Goal: Task Accomplishment & Management: Manage account settings

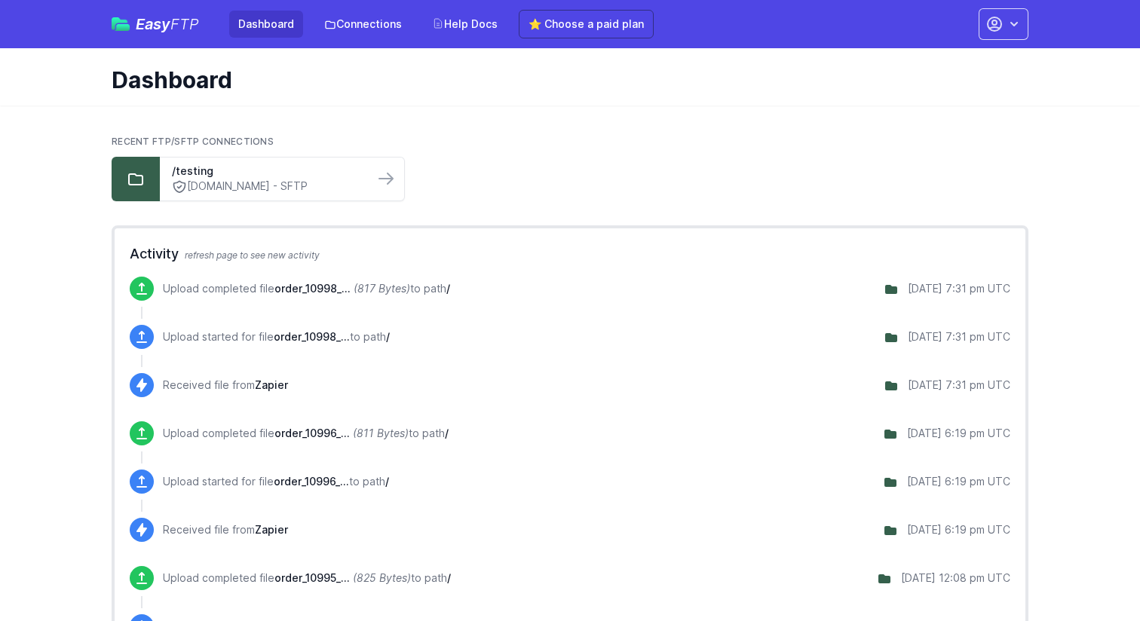
click at [607, 34] on link "⭐ Choose a paid plan" at bounding box center [586, 24] width 135 height 29
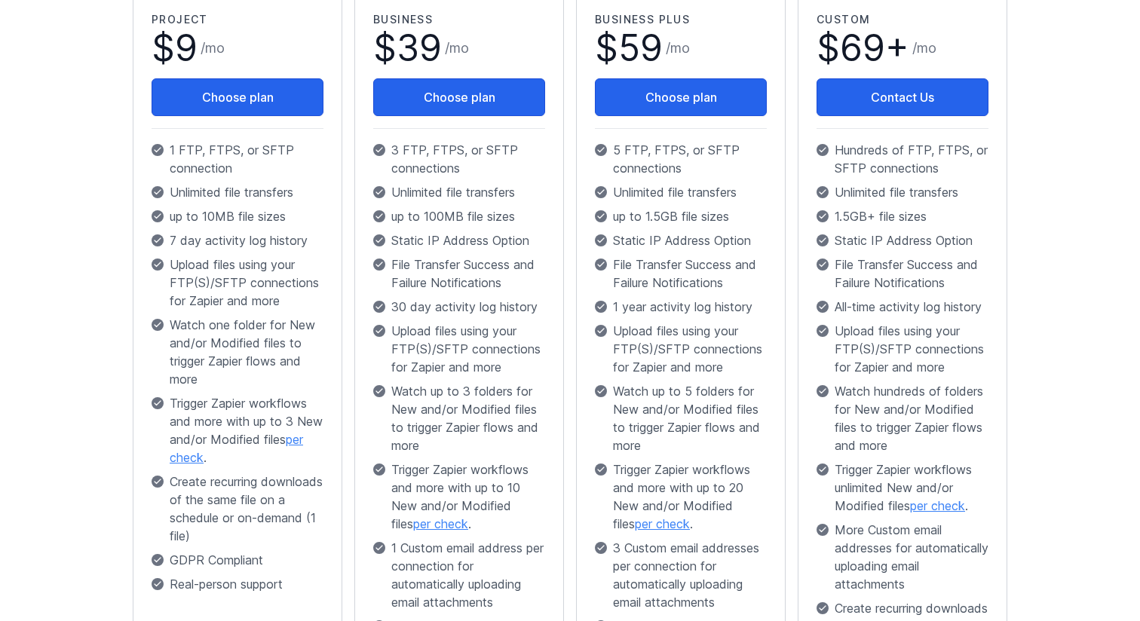
scroll to position [336, 0]
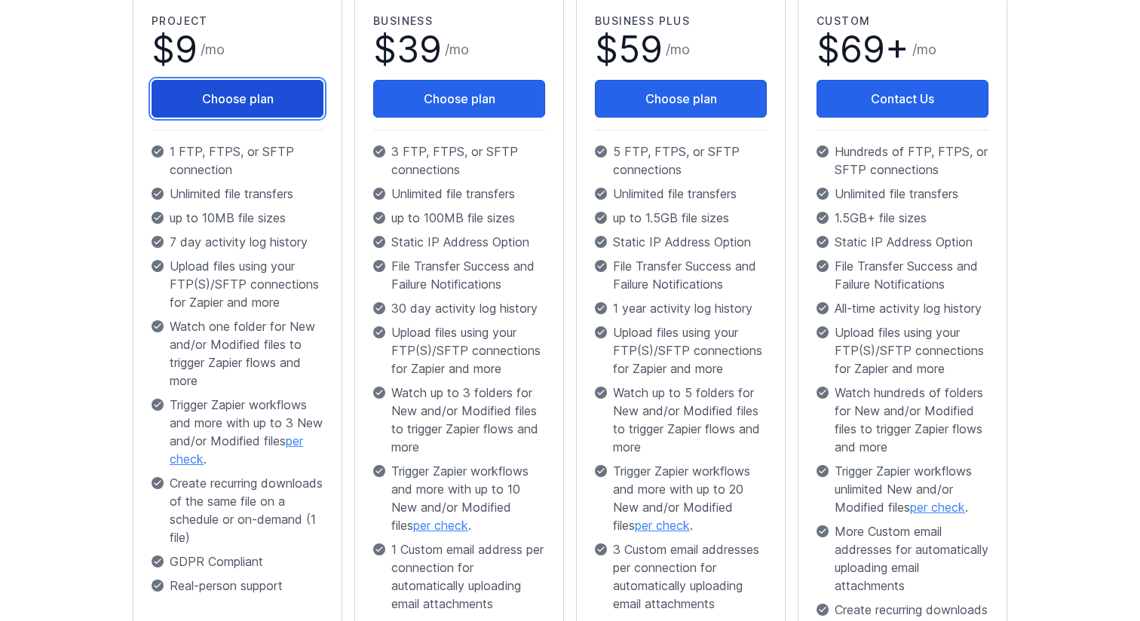
click at [263, 107] on button "Choose plan" at bounding box center [237, 99] width 172 height 38
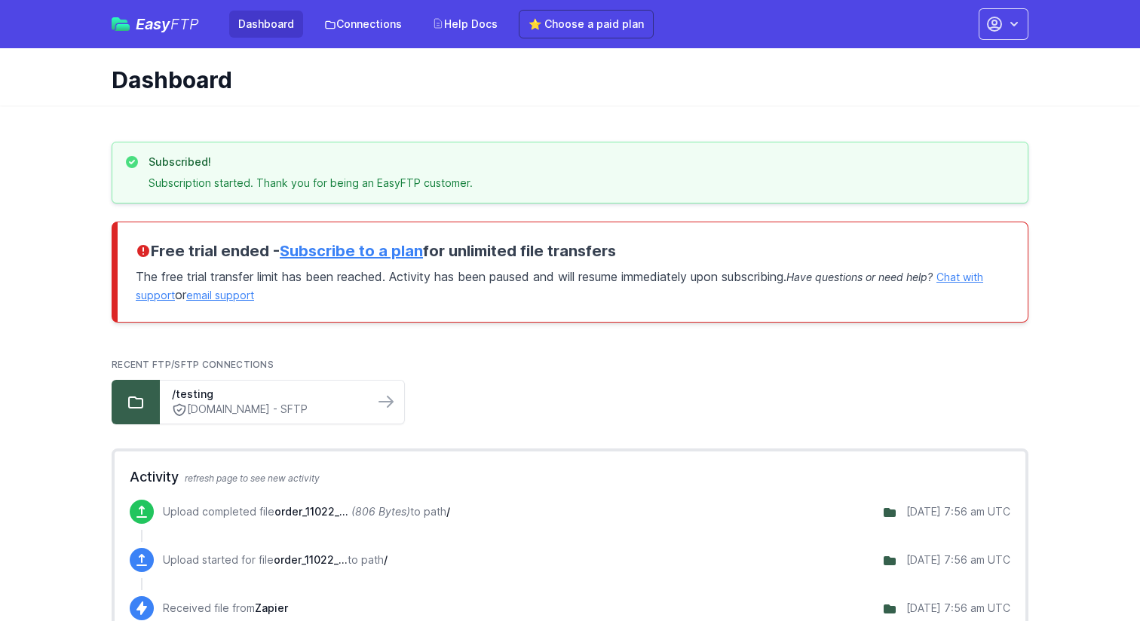
click at [271, 81] on h1 "Dashboard" at bounding box center [564, 79] width 904 height 27
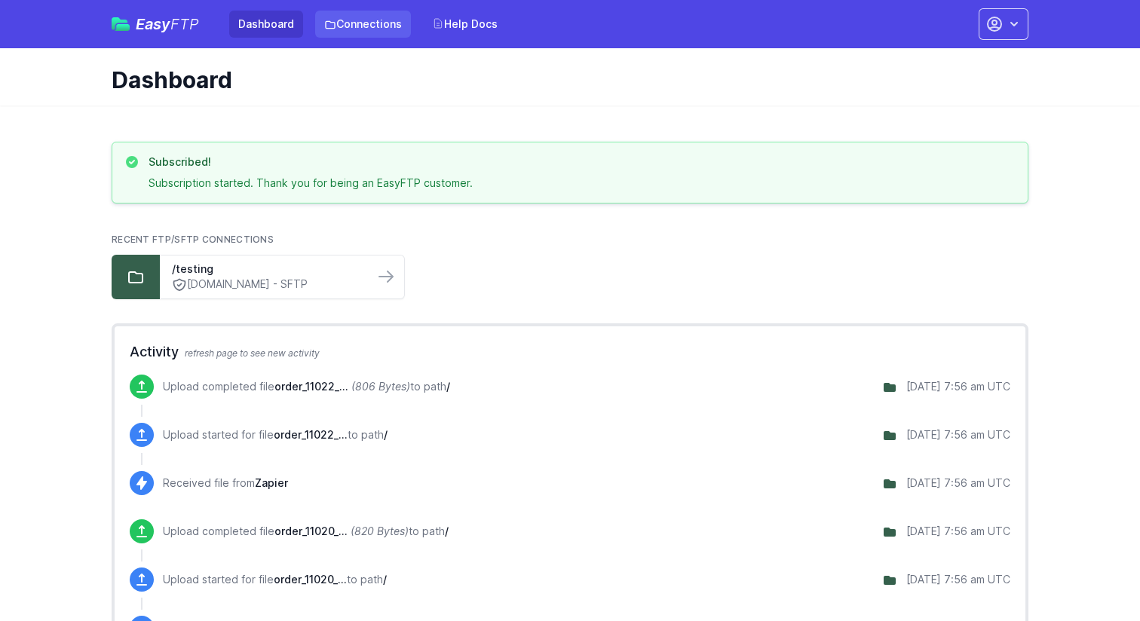
click at [335, 24] on link "Connections" at bounding box center [363, 24] width 96 height 27
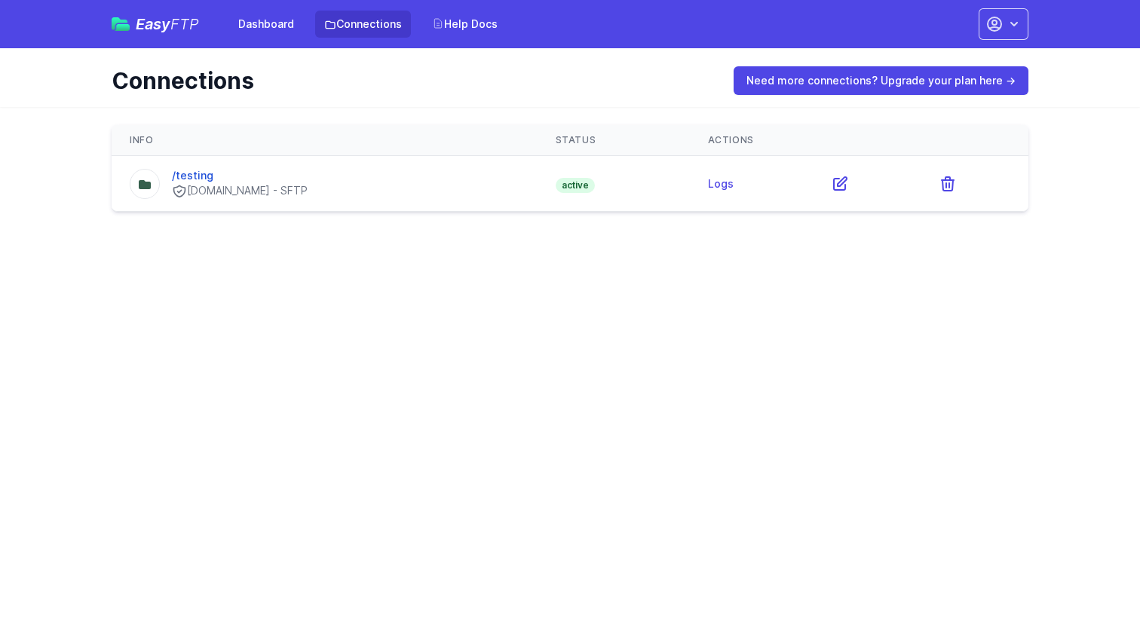
click at [357, 181] on div "/testing ftp.asgmbh.de - SFTP" at bounding box center [325, 183] width 390 height 31
click at [259, 34] on link "Dashboard" at bounding box center [266, 24] width 74 height 27
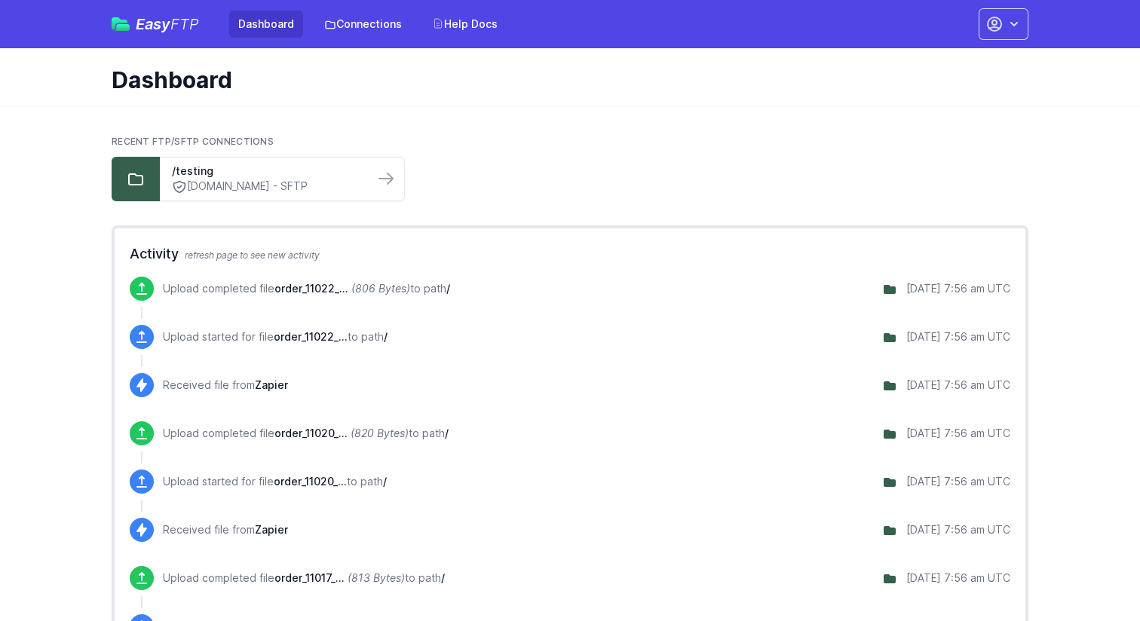
click at [182, 295] on p "Upload completed file order_11022_... (806 Bytes) to path /" at bounding box center [306, 288] width 287 height 15
click at [242, 261] on h2 "Activity refresh page to see new activity" at bounding box center [570, 253] width 880 height 21
click at [240, 255] on span "refresh page to see new activity" at bounding box center [252, 254] width 135 height 11
click at [311, 250] on span "refresh page to see new activity" at bounding box center [252, 254] width 135 height 11
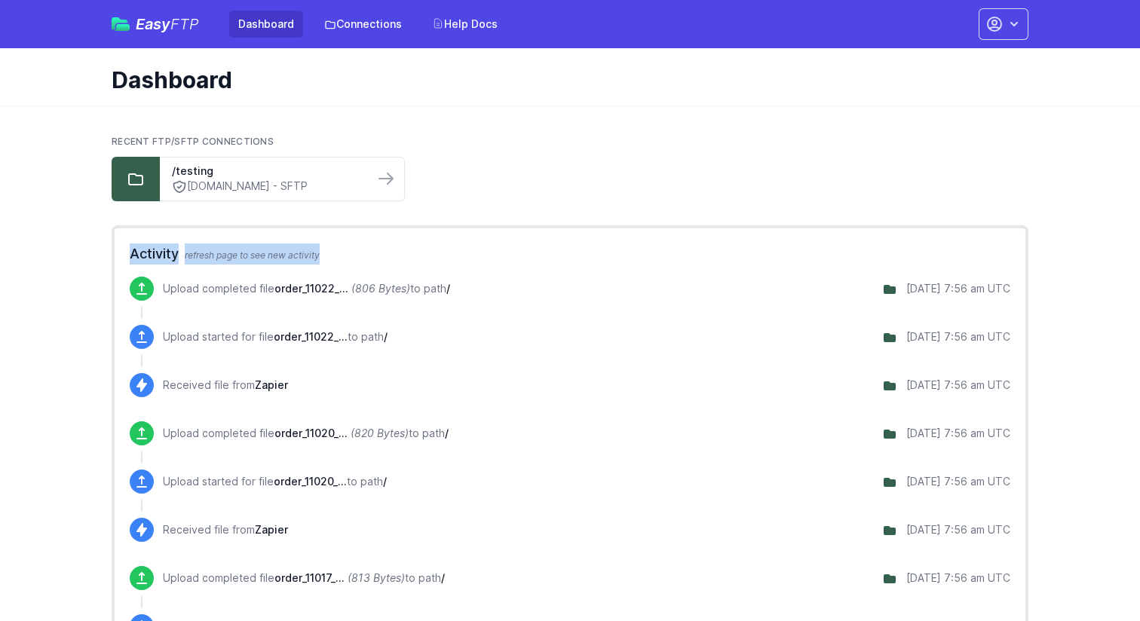
click at [311, 250] on span "refresh page to see new activity" at bounding box center [252, 254] width 135 height 11
click at [345, 250] on h2 "Activity refresh page to see new activity" at bounding box center [570, 253] width 880 height 21
click at [164, 31] on span "Easy FTP" at bounding box center [167, 24] width 63 height 15
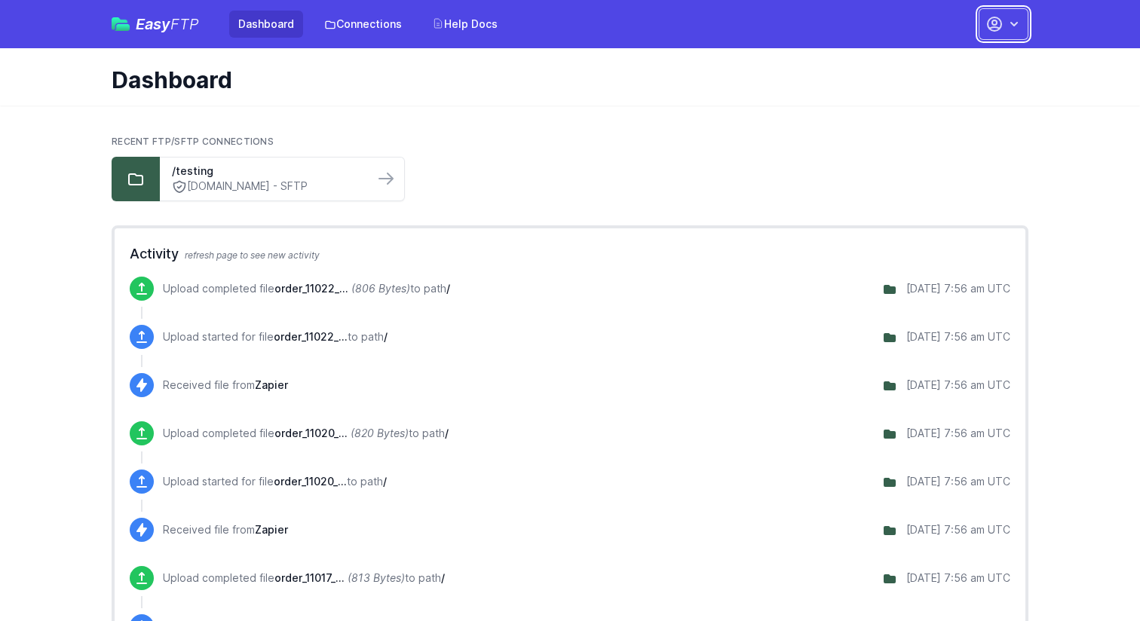
click at [1004, 29] on button "button" at bounding box center [1003, 24] width 50 height 32
click at [951, 93] on link "Your Profile" at bounding box center [955, 89] width 145 height 27
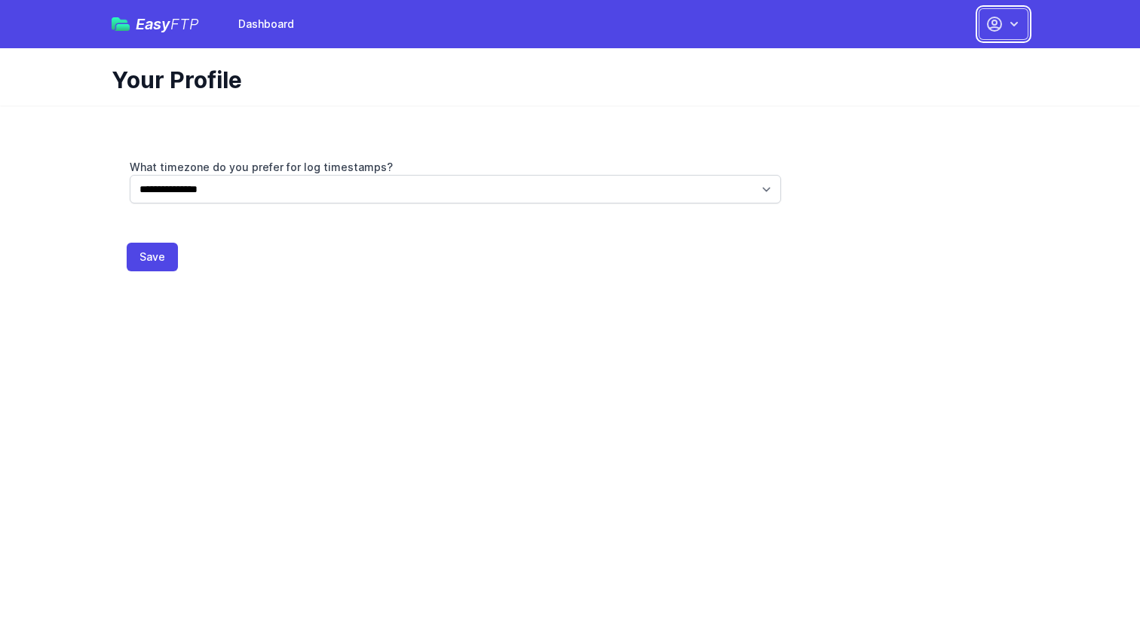
click at [985, 32] on icon "button" at bounding box center [994, 24] width 18 height 18
click at [940, 63] on link "Dashboard" at bounding box center [955, 62] width 145 height 27
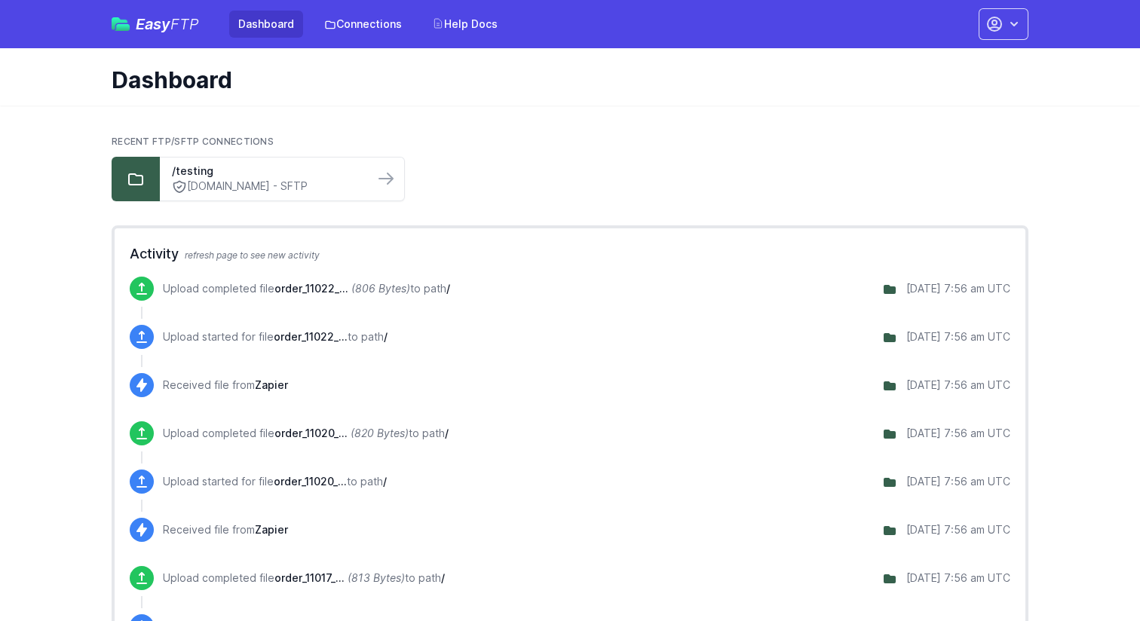
click at [173, 25] on span "FTP" at bounding box center [184, 24] width 29 height 18
click at [1028, 32] on div "Easy FTP Dashboard Connections Help Docs Account Settings Your Profile Contact …" at bounding box center [569, 24] width 965 height 48
click at [1020, 27] on icon "button" at bounding box center [1013, 24] width 15 height 15
click at [962, 64] on link "Account Settings" at bounding box center [955, 62] width 145 height 27
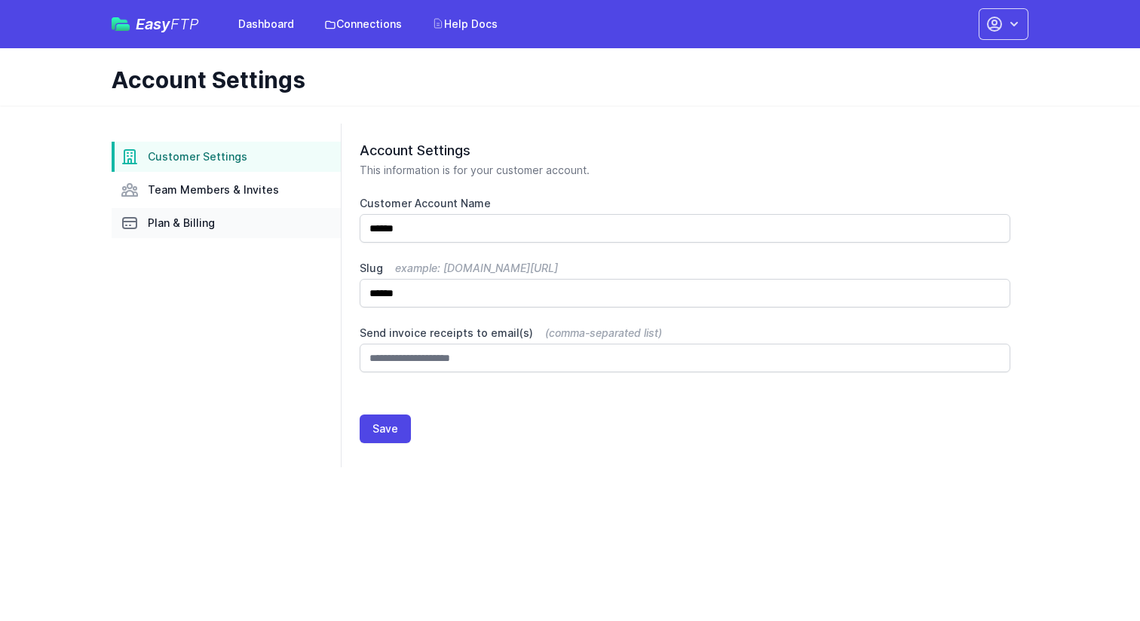
click at [216, 231] on link "Plan & Billing" at bounding box center [226, 223] width 229 height 30
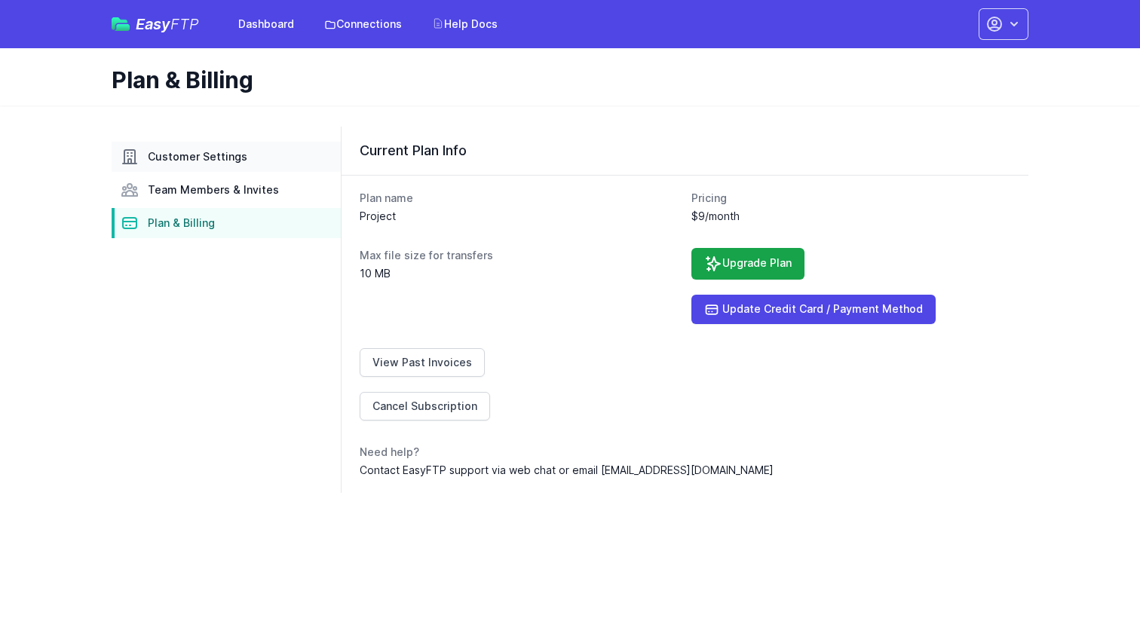
click at [252, 166] on link "Customer Settings" at bounding box center [226, 157] width 229 height 30
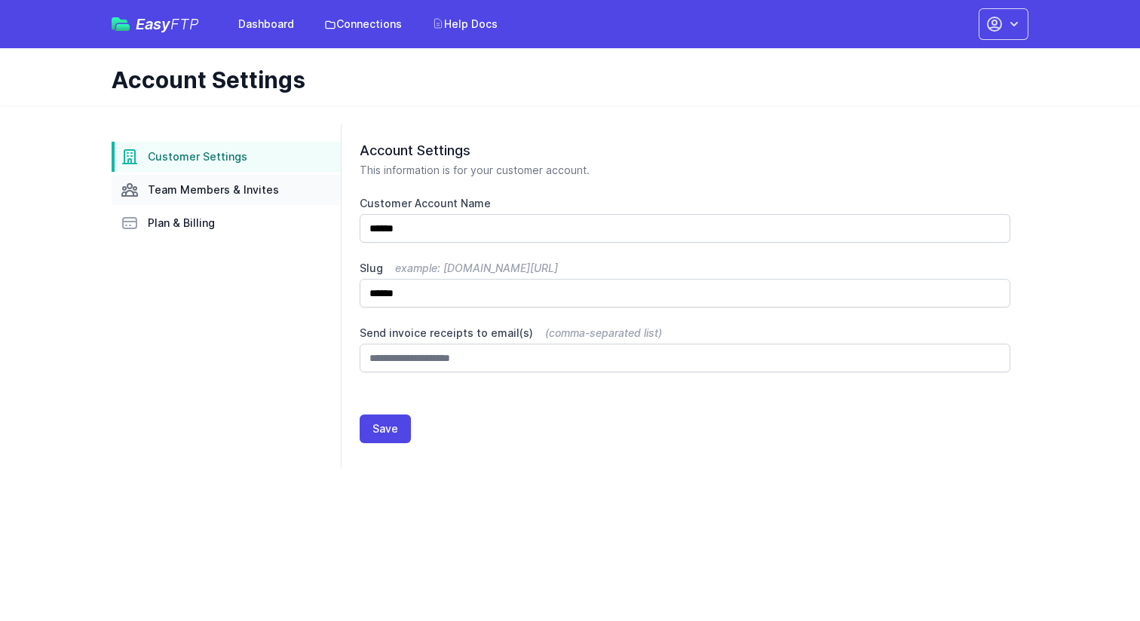
click at [254, 196] on span "Team Members & Invites" at bounding box center [213, 189] width 131 height 15
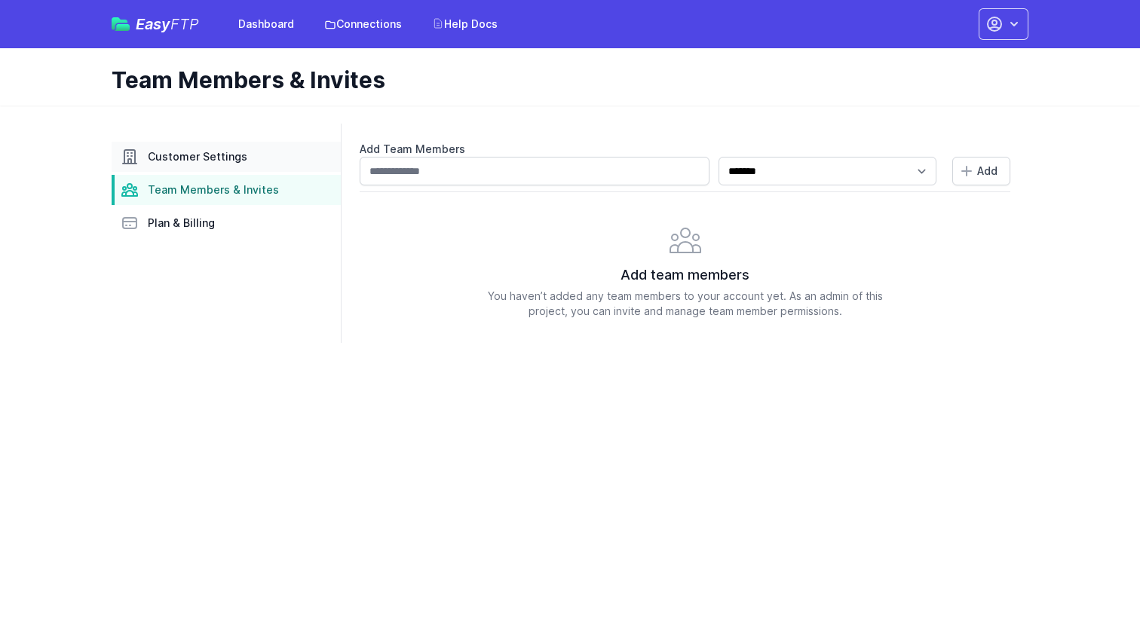
click at [239, 167] on link "Customer Settings" at bounding box center [226, 157] width 229 height 30
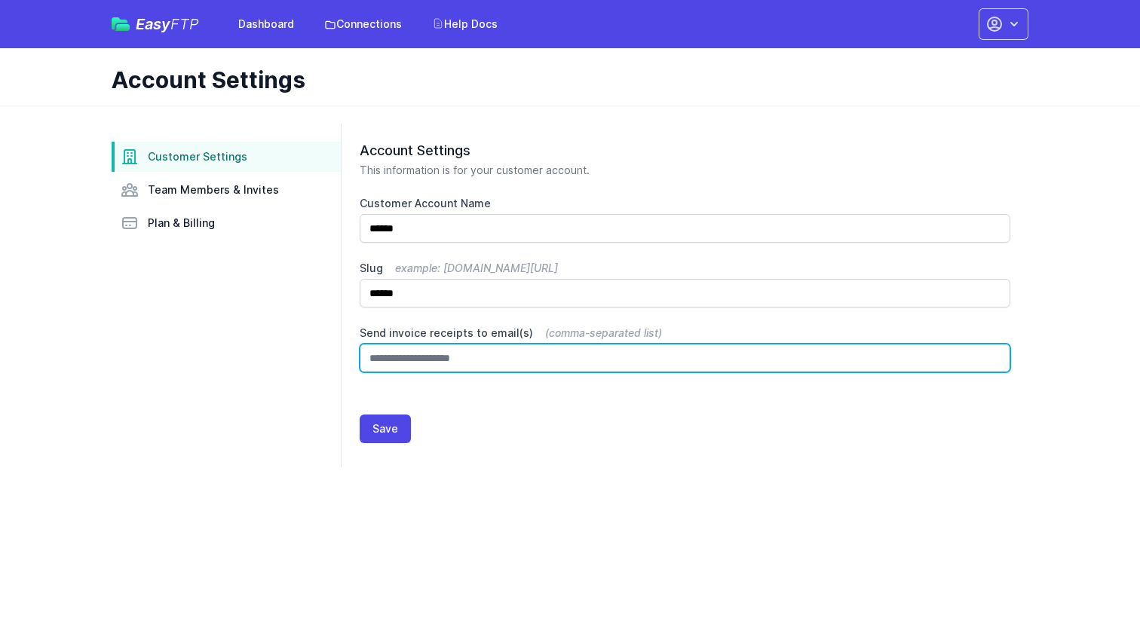
click at [421, 352] on input "Send invoice receipts to email(s) (comma-separated list)" at bounding box center [684, 358] width 650 height 29
type input "**********"
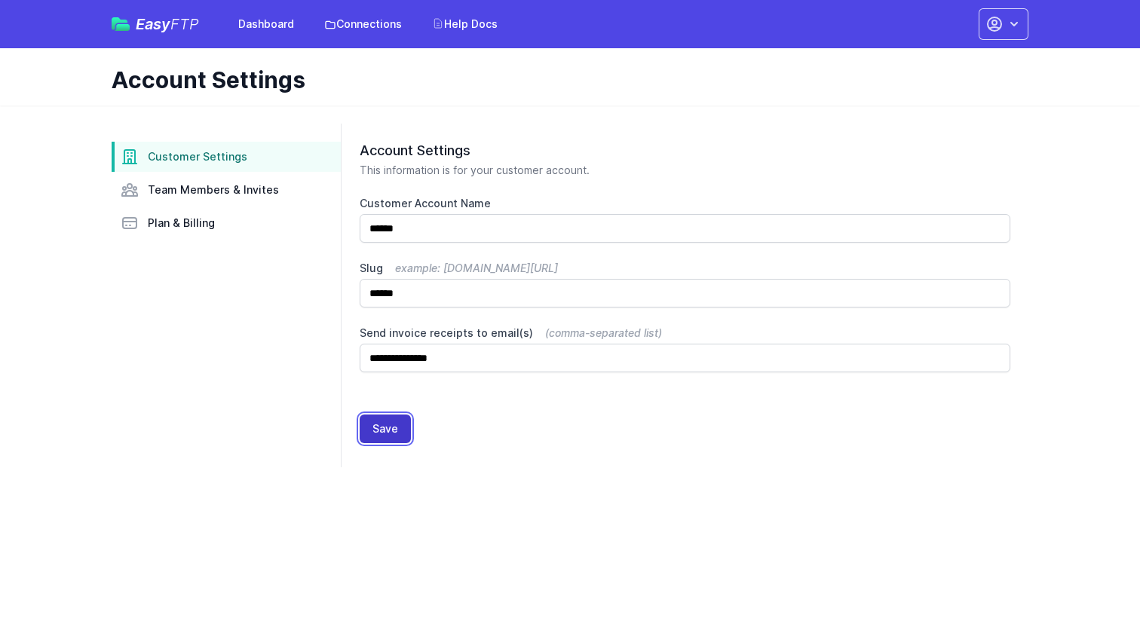
click at [403, 424] on button "Save" at bounding box center [384, 429] width 51 height 29
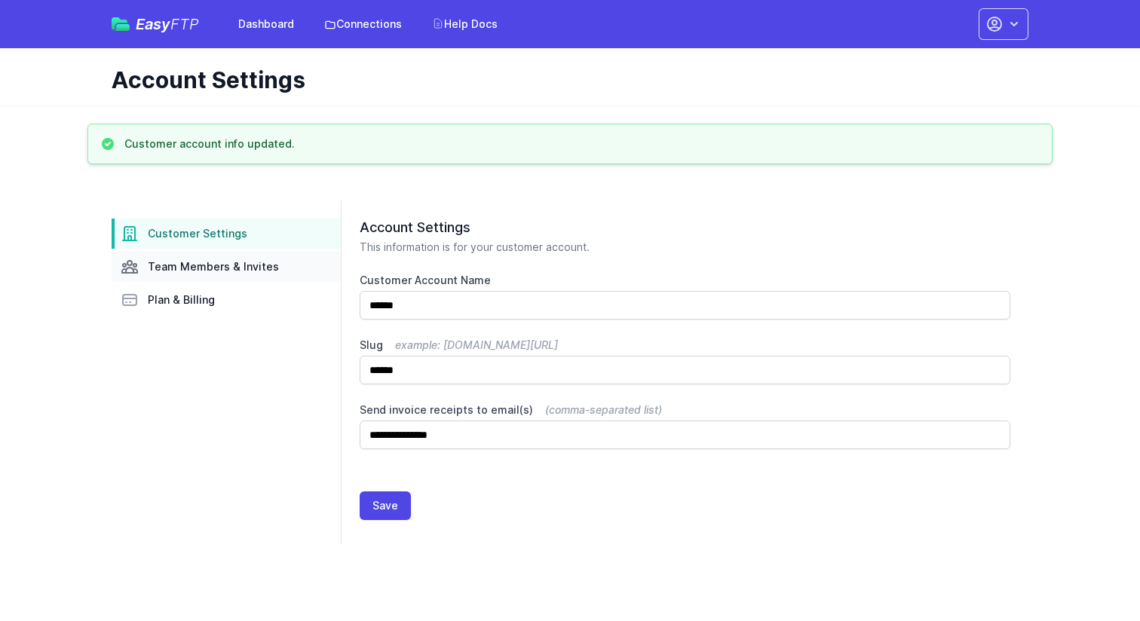
click at [209, 268] on span "Team Members & Invites" at bounding box center [213, 266] width 131 height 15
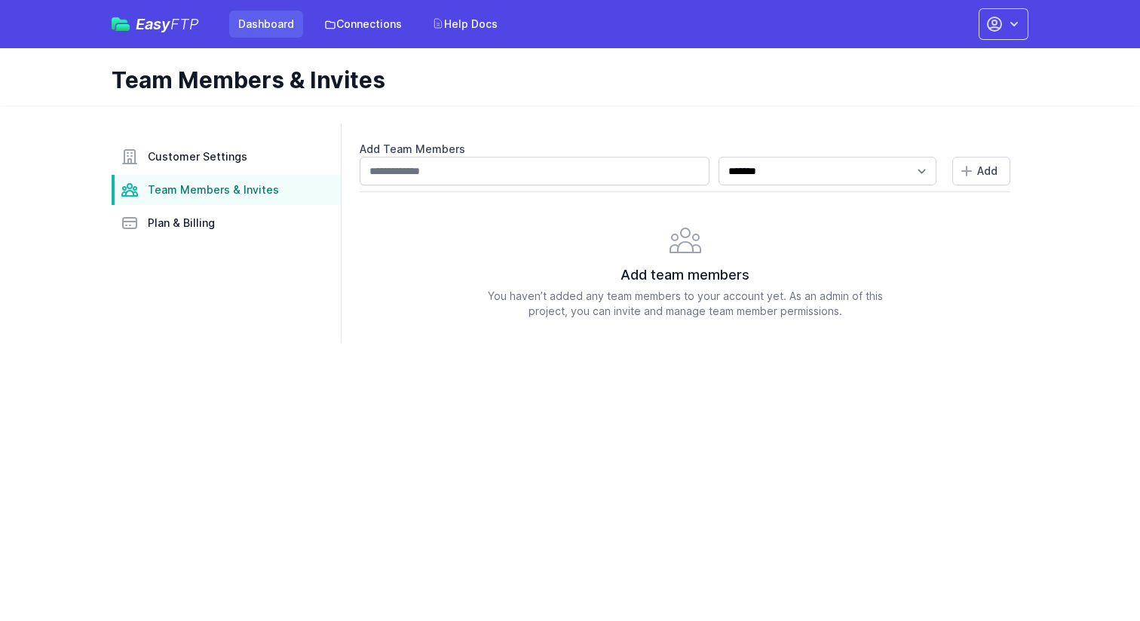
click at [289, 22] on link "Dashboard" at bounding box center [266, 24] width 74 height 27
